Goal: Use online tool/utility: Utilize a website feature to perform a specific function

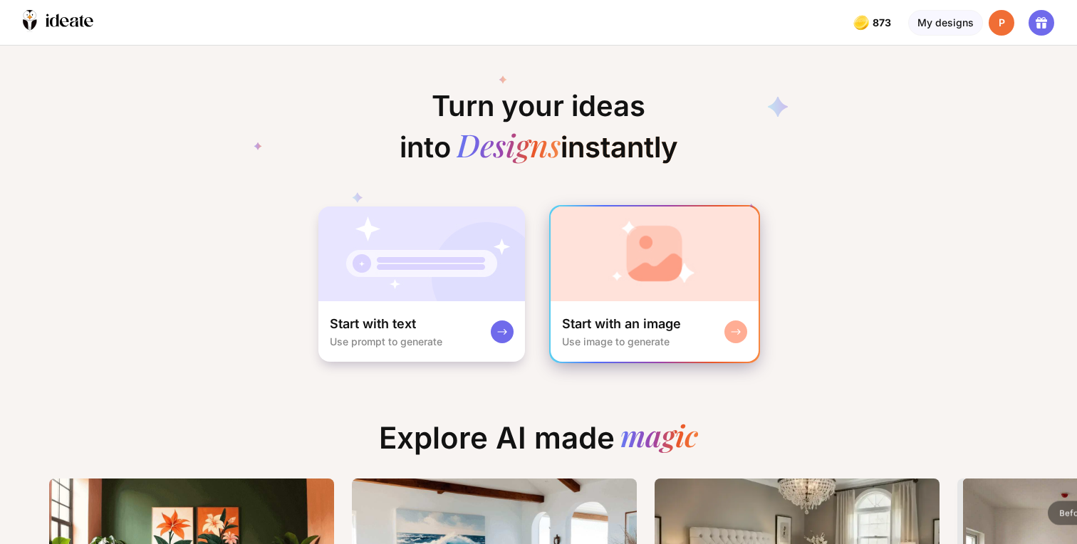
click at [611, 212] on img at bounding box center [655, 254] width 208 height 95
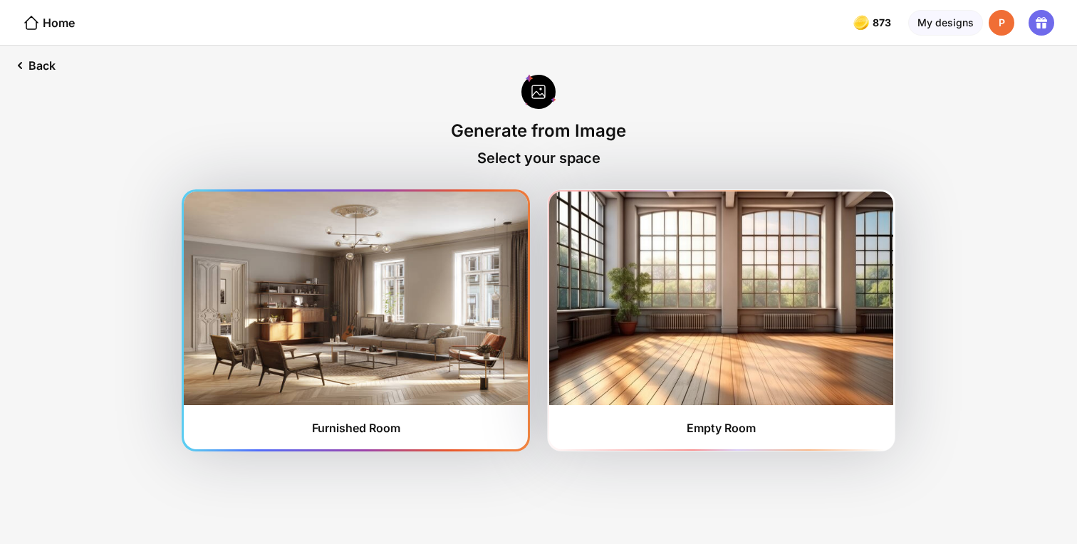
click at [483, 325] on img at bounding box center [356, 299] width 344 height 214
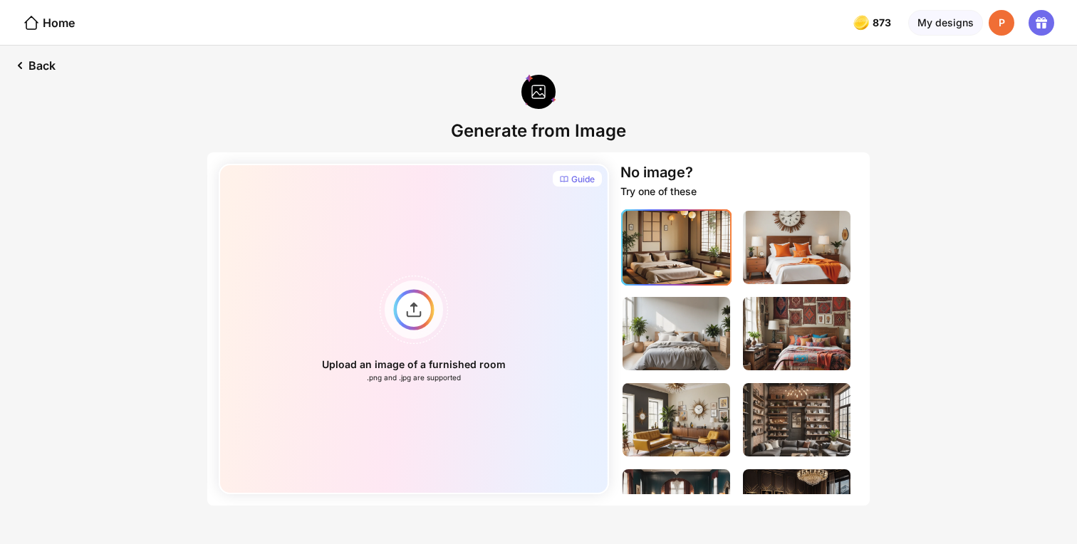
click at [636, 271] on img at bounding box center [677, 247] width 108 height 73
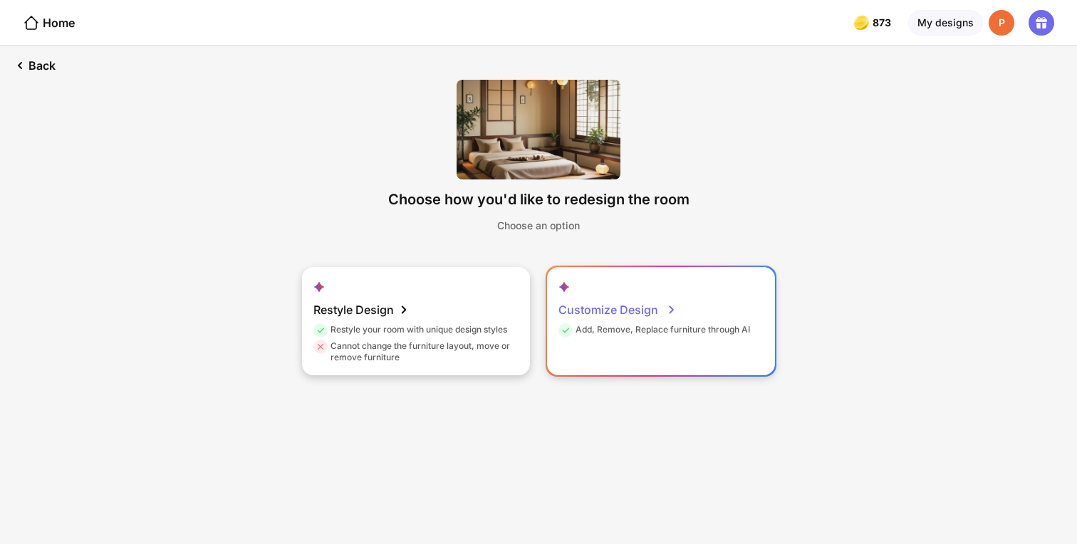
click at [601, 323] on div "Customize Design" at bounding box center [618, 310] width 118 height 29
